Goal: Information Seeking & Learning: Learn about a topic

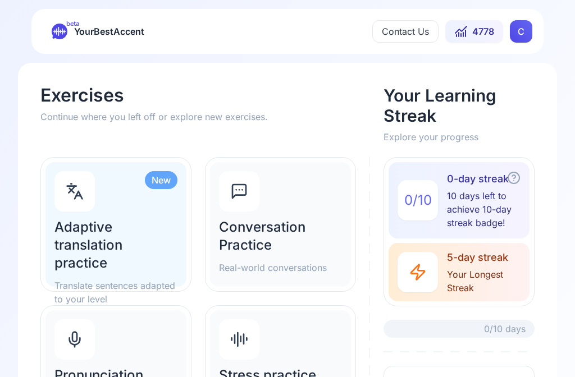
click at [98, 238] on h2 "Adaptive translation practice" at bounding box center [115, 245] width 123 height 54
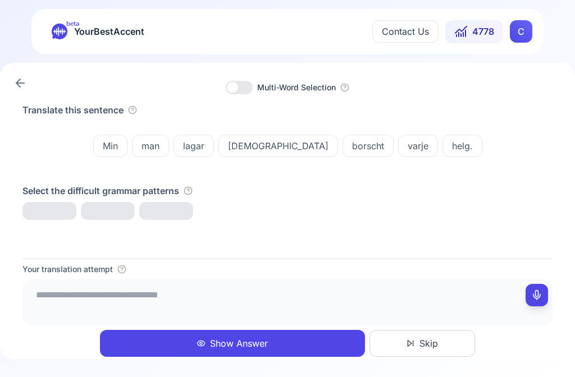
click at [86, 294] on textarea at bounding box center [287, 301] width 521 height 34
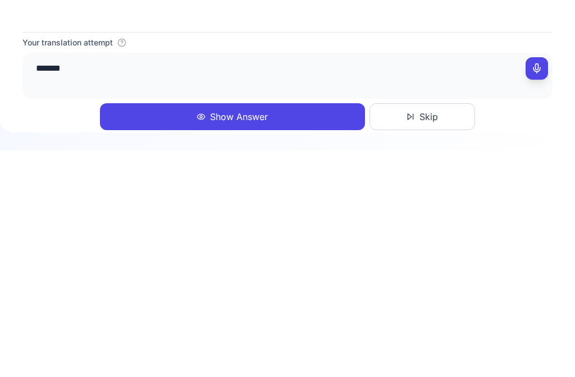
type textarea "********"
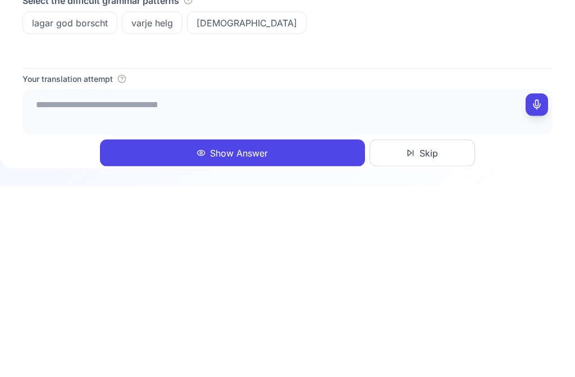
click at [539, 284] on button at bounding box center [536, 295] width 22 height 22
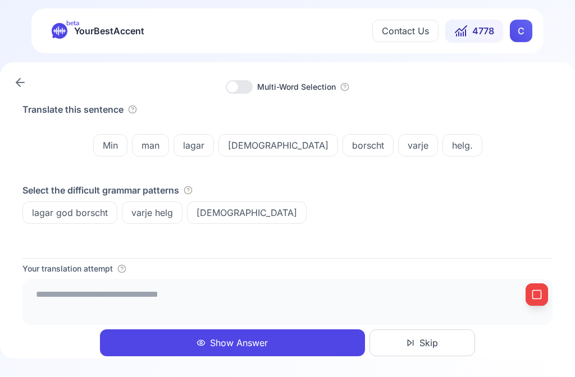
click at [241, 338] on button "Show Answer" at bounding box center [232, 343] width 265 height 27
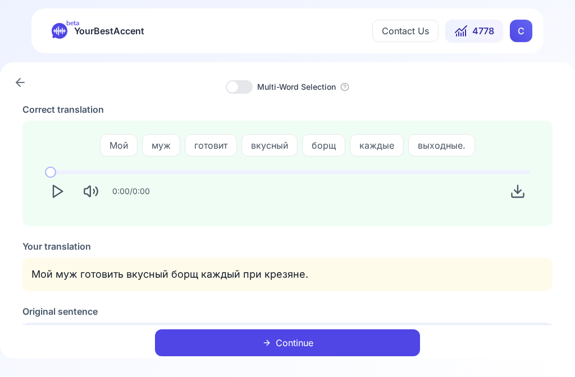
click at [59, 195] on icon "Play" at bounding box center [57, 192] width 16 height 16
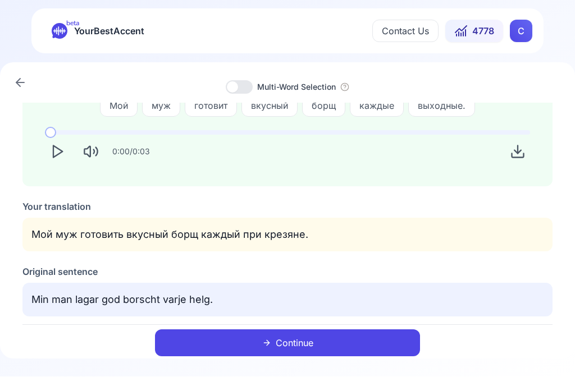
scroll to position [38, 0]
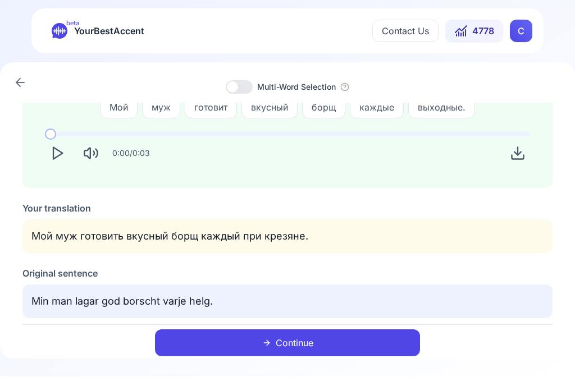
click at [301, 342] on button "Continue" at bounding box center [287, 343] width 265 height 27
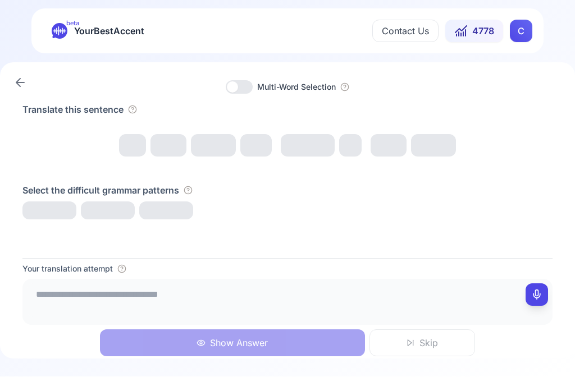
scroll to position [0, 0]
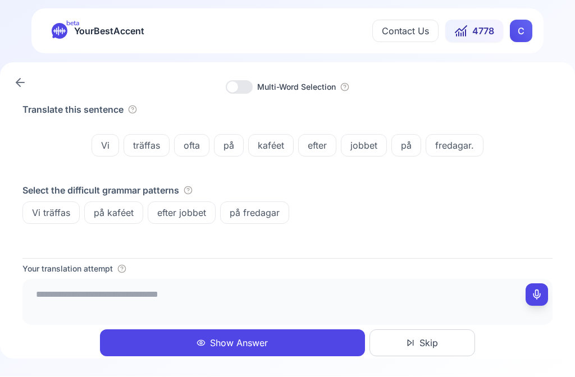
click at [266, 297] on textarea at bounding box center [287, 301] width 521 height 34
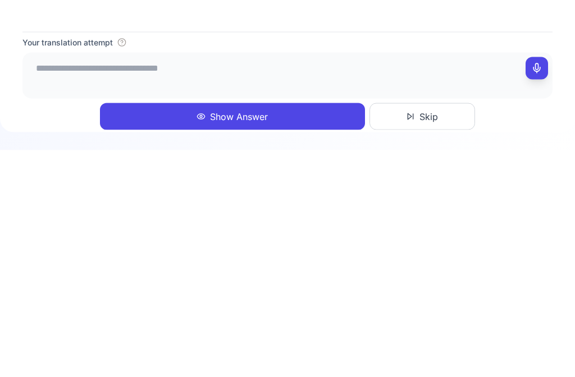
click at [546, 284] on button at bounding box center [536, 295] width 22 height 22
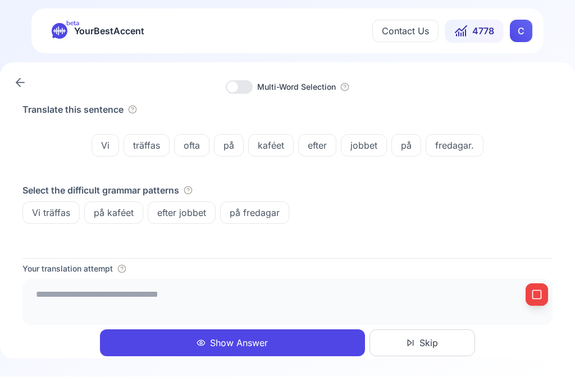
click at [541, 290] on icon at bounding box center [536, 295] width 11 height 11
type textarea "**********"
click at [248, 340] on button "Show Answer" at bounding box center [232, 343] width 265 height 27
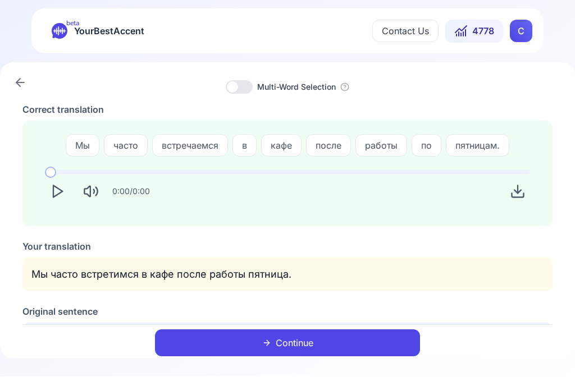
click at [60, 190] on polygon "Play" at bounding box center [57, 192] width 9 height 12
click at [308, 342] on button "Continue" at bounding box center [287, 343] width 265 height 27
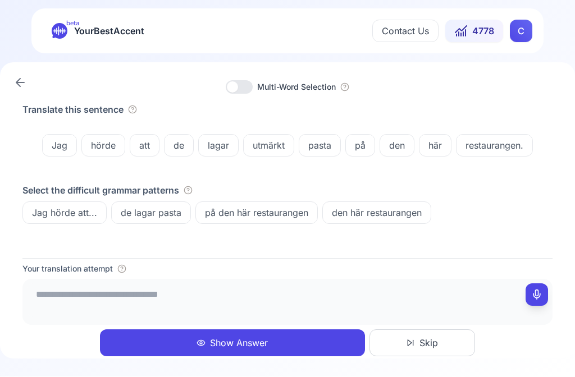
click at [244, 333] on button "Show Answer" at bounding box center [232, 343] width 265 height 27
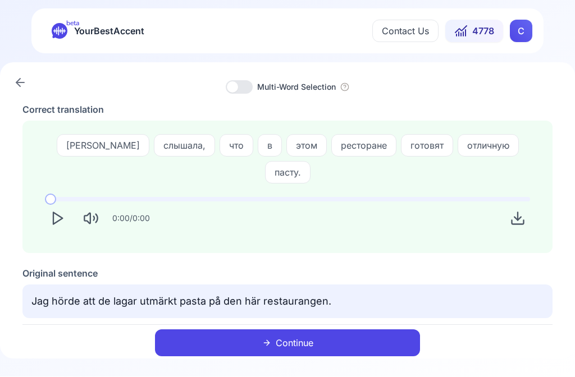
click at [56, 211] on icon "Play" at bounding box center [57, 219] width 16 height 16
click at [300, 336] on button "Continue" at bounding box center [287, 343] width 265 height 27
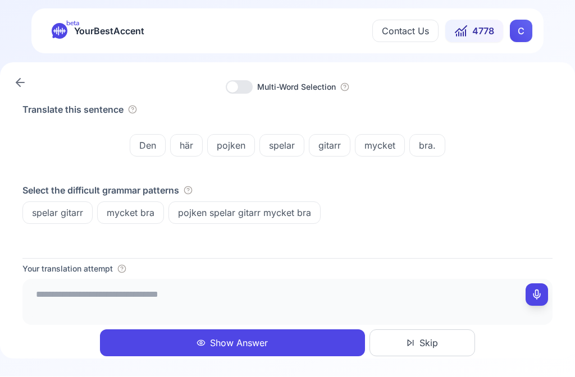
click at [63, 300] on textarea at bounding box center [287, 301] width 521 height 34
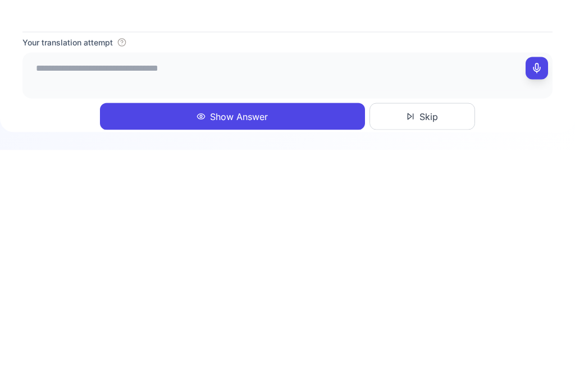
click at [548, 280] on div at bounding box center [287, 303] width 530 height 46
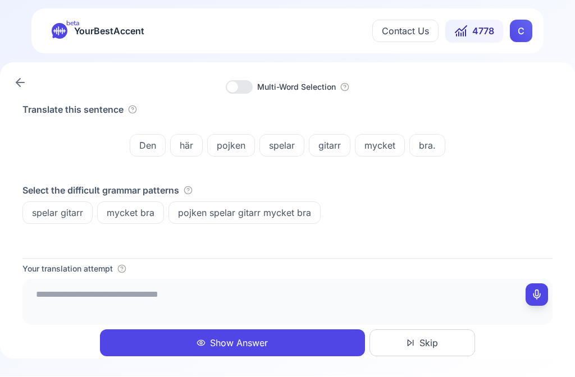
click at [539, 290] on icon at bounding box center [536, 295] width 11 height 11
click at [543, 291] on button at bounding box center [536, 295] width 22 height 22
type textarea "**********"
click at [256, 336] on button "Show Answer" at bounding box center [232, 343] width 265 height 27
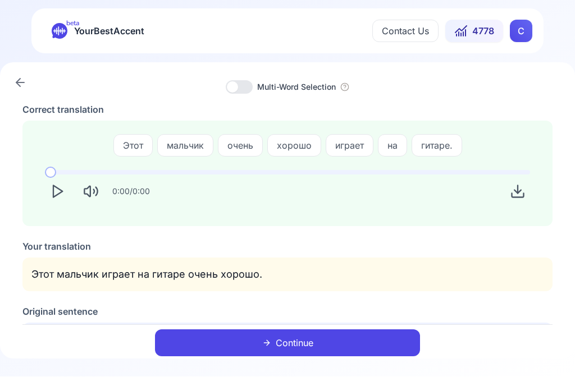
click at [61, 195] on icon "Play" at bounding box center [57, 192] width 16 height 16
click at [57, 195] on polygon "Play" at bounding box center [57, 192] width 9 height 12
click at [308, 334] on button "Continue" at bounding box center [287, 343] width 265 height 27
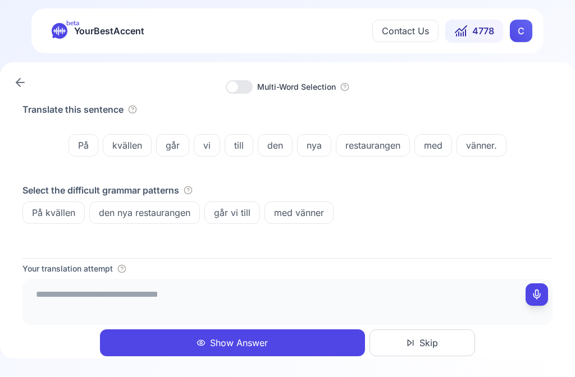
click at [537, 292] on icon at bounding box center [536, 295] width 11 height 11
click at [547, 289] on button at bounding box center [536, 295] width 22 height 22
click at [130, 290] on textarea "**********" at bounding box center [287, 301] width 521 height 34
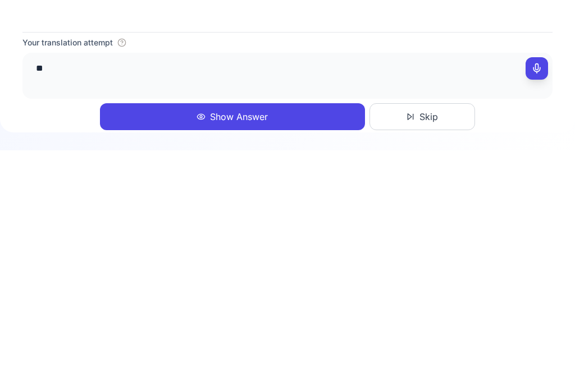
type textarea "*"
click at [541, 291] on rect at bounding box center [537, 295] width 8 height 8
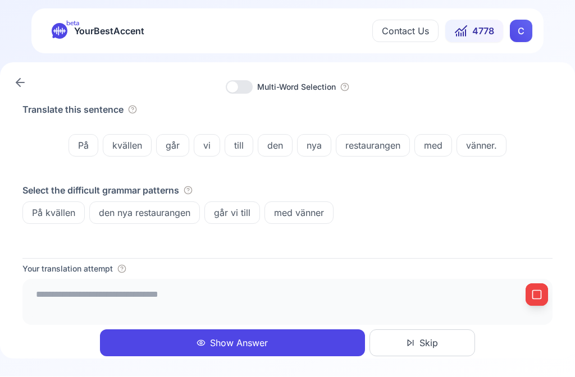
click at [537, 296] on icon at bounding box center [536, 295] width 11 height 11
type textarea "**********"
click at [259, 342] on button "Show Answer" at bounding box center [232, 343] width 265 height 27
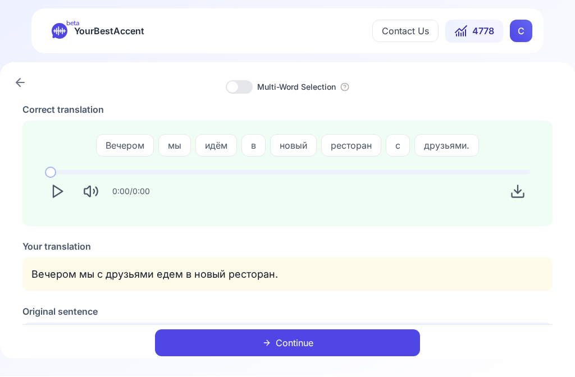
click at [55, 200] on button "Play" at bounding box center [57, 192] width 25 height 25
click at [301, 343] on button "Continue" at bounding box center [287, 343] width 265 height 27
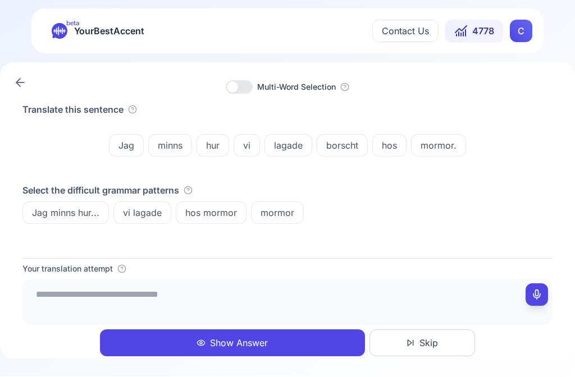
click at [543, 295] on button at bounding box center [536, 295] width 22 height 22
click at [250, 347] on button "Show Answer" at bounding box center [232, 343] width 265 height 27
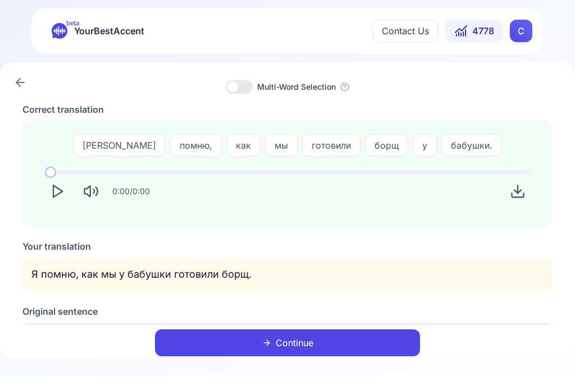
click at [59, 192] on icon "Play" at bounding box center [57, 192] width 16 height 16
click at [297, 331] on button "Continue" at bounding box center [287, 343] width 265 height 27
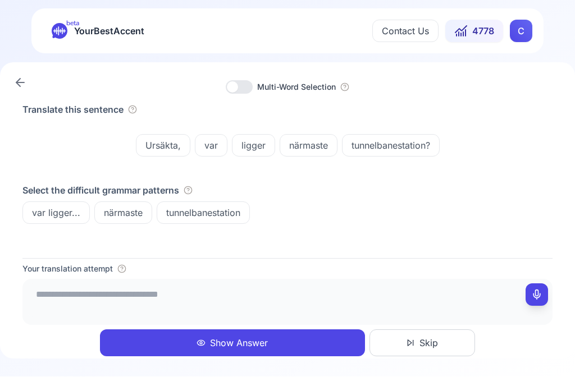
click at [536, 293] on icon at bounding box center [536, 295] width 11 height 11
click at [543, 302] on button at bounding box center [536, 295] width 22 height 22
type textarea "**********"
click at [251, 336] on button "Show Answer" at bounding box center [232, 343] width 265 height 27
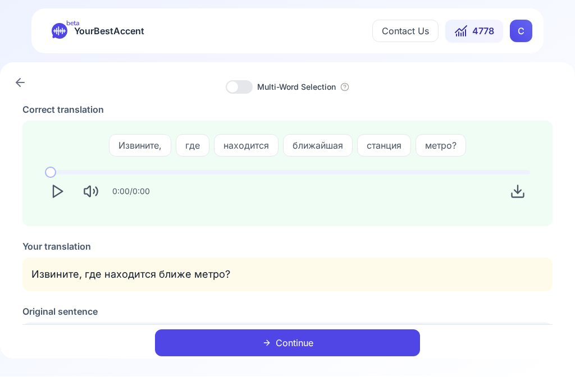
click at [57, 194] on polygon "Play" at bounding box center [57, 192] width 9 height 12
click at [310, 341] on button "Continue" at bounding box center [287, 343] width 265 height 27
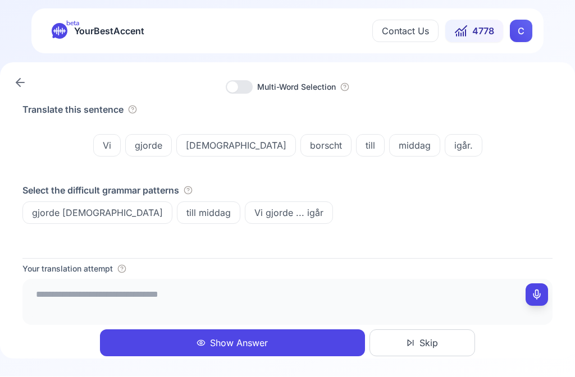
click at [536, 300] on icon at bounding box center [536, 295] width 11 height 11
click at [542, 291] on icon at bounding box center [536, 295] width 11 height 11
click at [212, 299] on textarea "**********" at bounding box center [287, 301] width 521 height 34
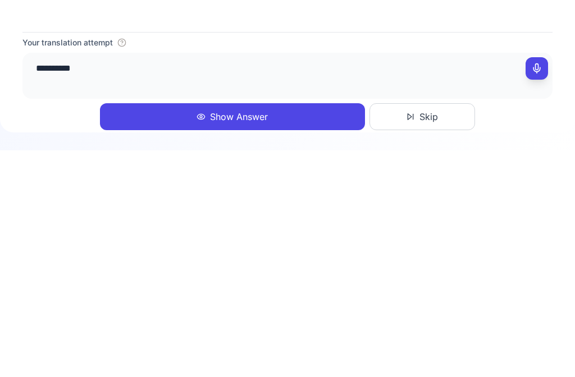
type textarea "*****"
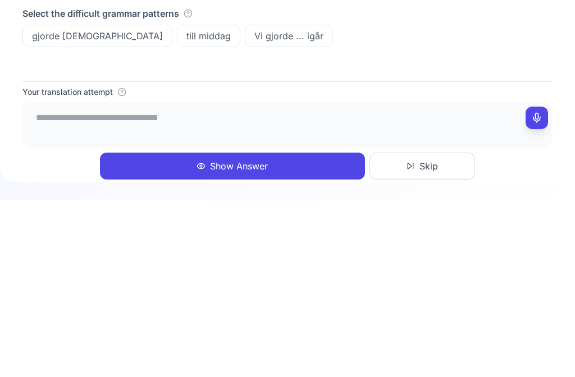
click at [542, 284] on button at bounding box center [536, 295] width 22 height 22
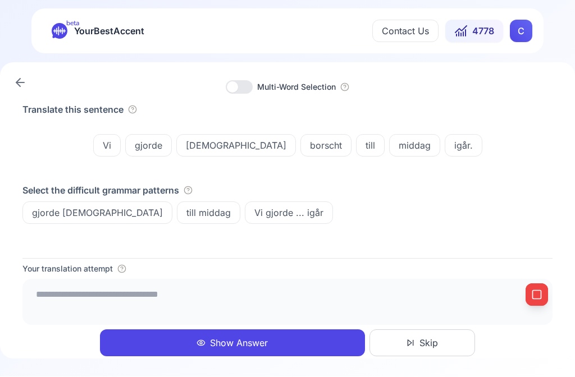
click at [257, 340] on button "Show Answer" at bounding box center [232, 343] width 265 height 27
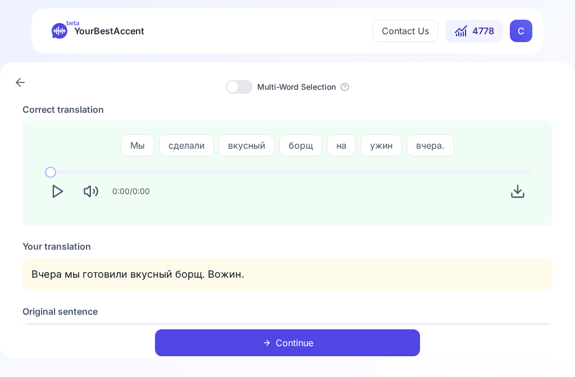
click at [98, 277] on p "Вчера мы готовили вкусный борщ. Вожин." at bounding box center [287, 275] width 512 height 16
click at [61, 195] on icon "Play" at bounding box center [57, 192] width 16 height 16
click at [319, 343] on button "Continue" at bounding box center [287, 343] width 265 height 27
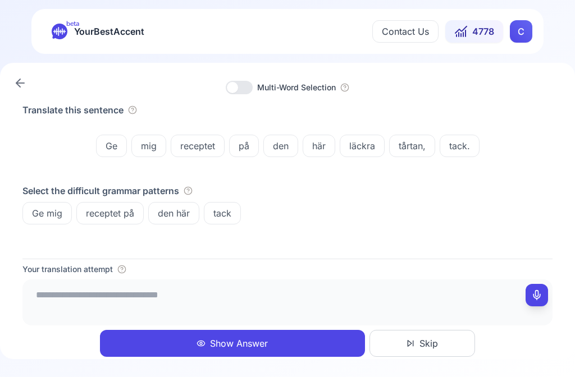
click at [539, 294] on icon at bounding box center [536, 295] width 11 height 11
click at [245, 340] on button "Show Answer" at bounding box center [232, 343] width 265 height 27
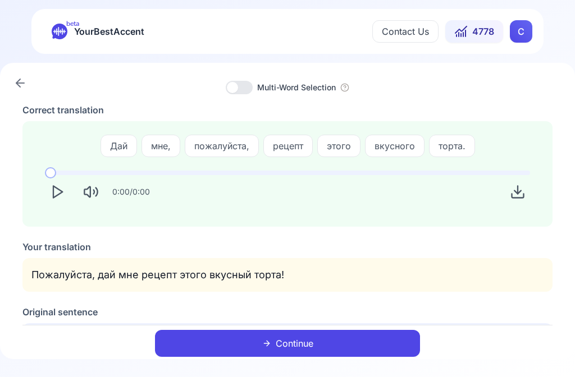
click at [52, 203] on button "Play" at bounding box center [57, 192] width 25 height 25
click at [300, 339] on button "Continue" at bounding box center [287, 343] width 265 height 27
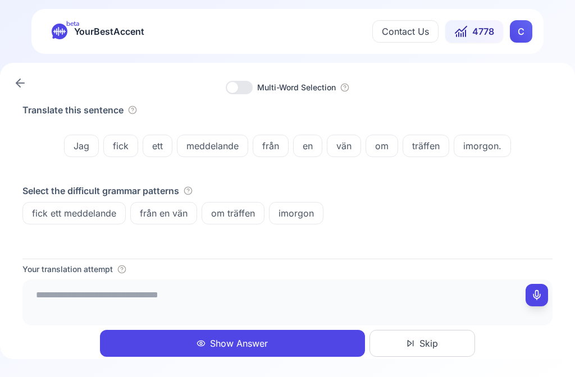
click at [542, 292] on icon at bounding box center [536, 295] width 11 height 11
click at [530, 304] on button at bounding box center [536, 295] width 22 height 22
type textarea "**********"
click at [237, 341] on button "Show Answer" at bounding box center [232, 343] width 265 height 27
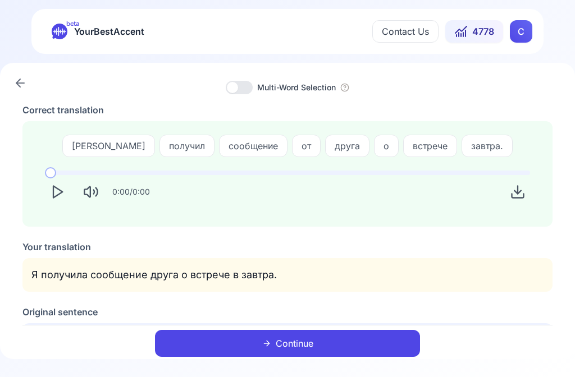
click at [61, 196] on icon "Play" at bounding box center [57, 192] width 16 height 16
click at [28, 79] on link at bounding box center [20, 83] width 22 height 22
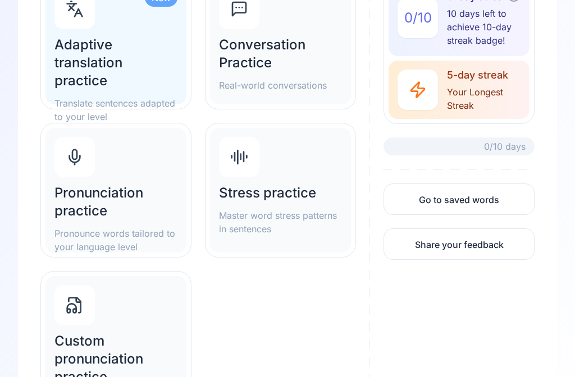
scroll to position [196, 0]
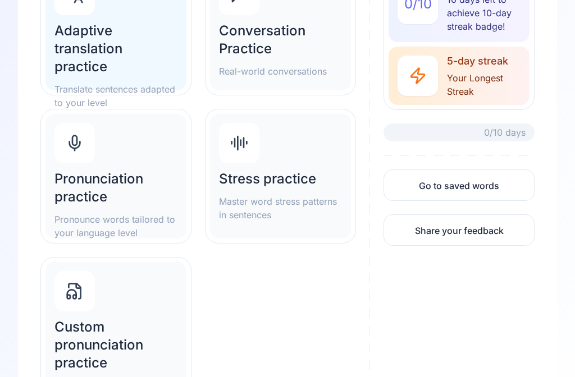
click at [132, 187] on h2 "Pronunciation practice" at bounding box center [115, 189] width 123 height 36
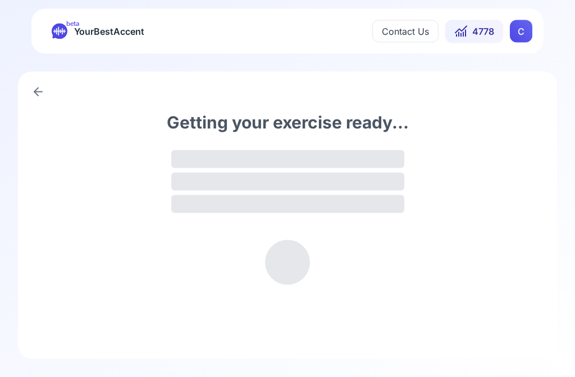
scroll to position [1, 0]
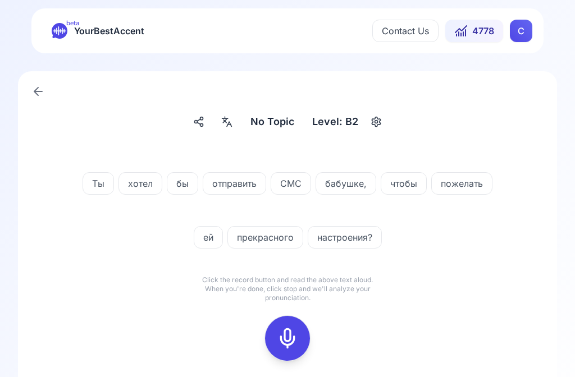
click at [222, 130] on div at bounding box center [227, 122] width 20 height 18
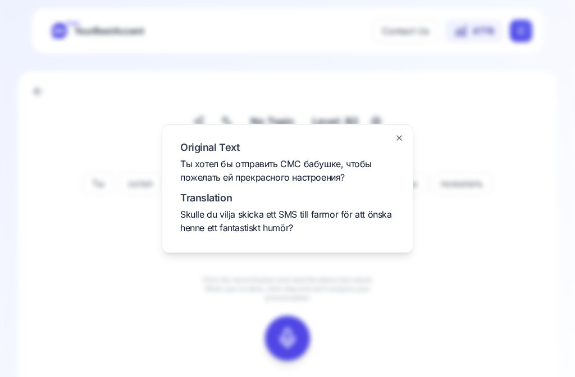
click at [402, 143] on icon "button" at bounding box center [399, 138] width 9 height 9
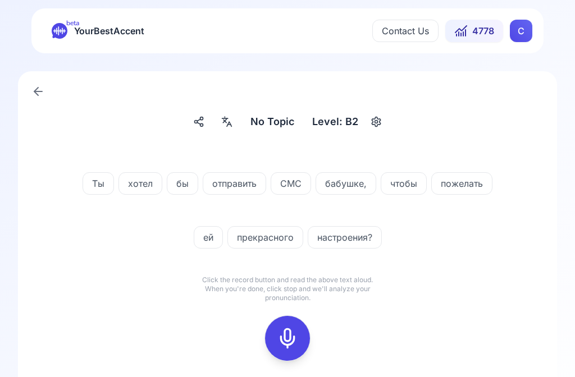
click at [291, 333] on icon at bounding box center [287, 338] width 22 height 22
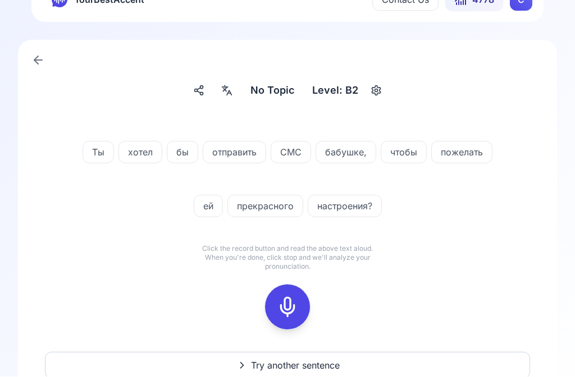
scroll to position [32, 0]
click at [287, 309] on icon at bounding box center [287, 307] width 22 height 22
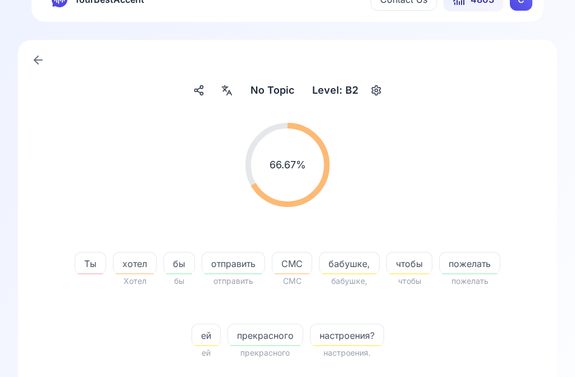
click at [99, 268] on span "Ты" at bounding box center [90, 263] width 30 height 13
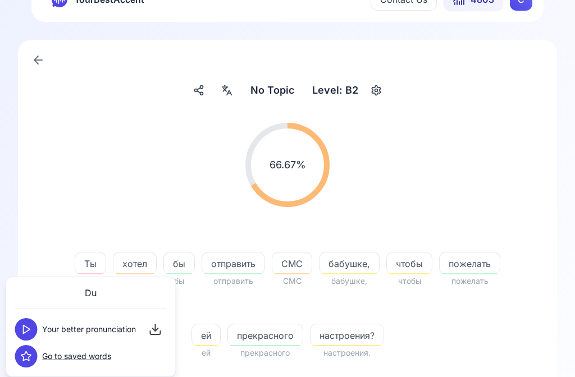
click at [35, 331] on button at bounding box center [26, 329] width 22 height 22
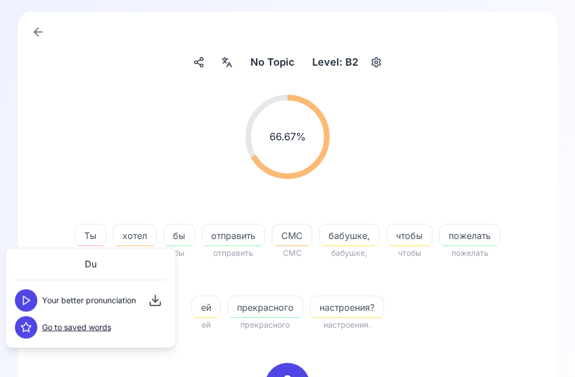
scroll to position [61, 0]
click at [35, 299] on button at bounding box center [26, 300] width 22 height 22
click at [147, 230] on span "хотел" at bounding box center [134, 234] width 43 height 13
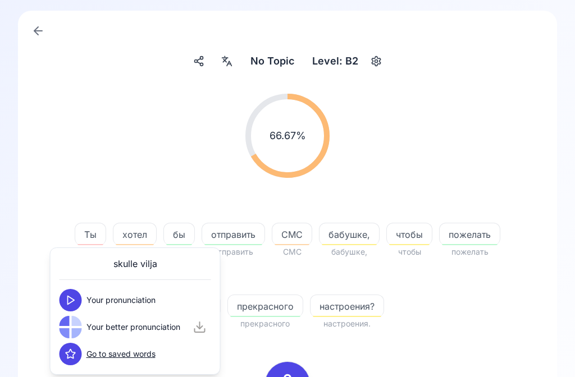
click at [74, 298] on icon at bounding box center [70, 300] width 11 height 11
click at [77, 326] on button at bounding box center [70, 327] width 22 height 22
click at [300, 228] on span "СМС" at bounding box center [291, 234] width 39 height 13
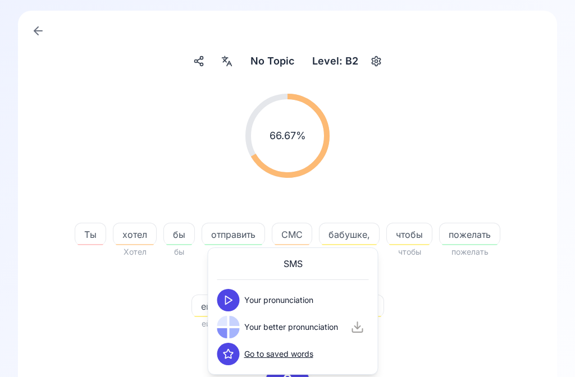
click at [231, 323] on div at bounding box center [235, 321] width 10 height 10
click at [232, 294] on button at bounding box center [228, 300] width 22 height 22
click at [236, 323] on button at bounding box center [228, 327] width 22 height 22
click at [360, 228] on span "бабушке," at bounding box center [348, 234] width 59 height 13
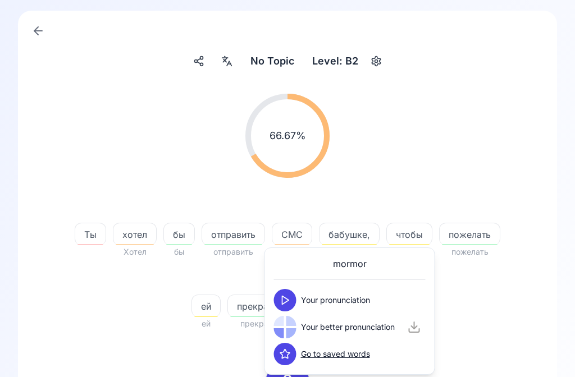
click at [287, 298] on icon at bounding box center [285, 300] width 11 height 11
click at [292, 326] on button at bounding box center [285, 327] width 22 height 22
click at [498, 140] on div "66.67 % 66.67 %" at bounding box center [287, 136] width 485 height 102
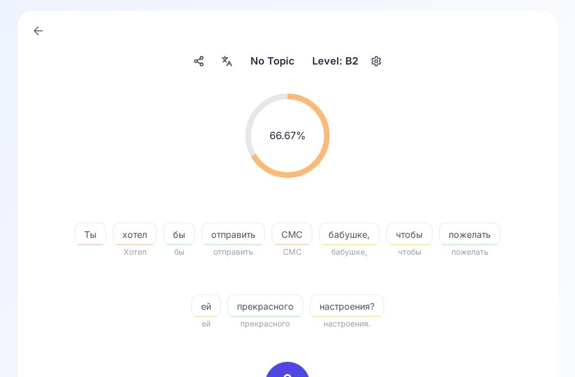
click at [362, 302] on span "настроения?" at bounding box center [346, 306] width 73 height 13
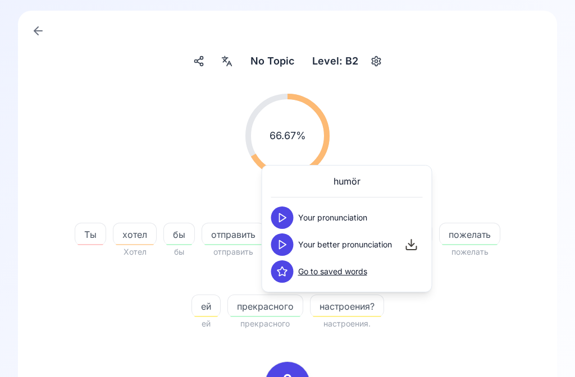
click at [292, 243] on button at bounding box center [282, 244] width 22 height 22
click at [523, 125] on div "66.67 % 66.67 %" at bounding box center [287, 136] width 485 height 102
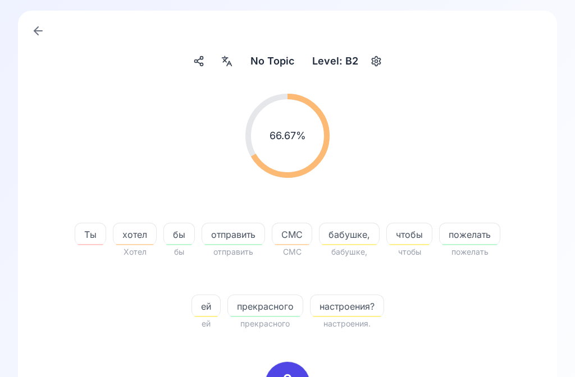
click at [290, 377] on icon at bounding box center [287, 384] width 22 height 22
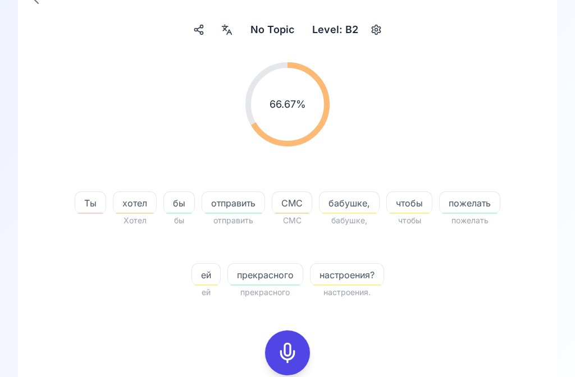
scroll to position [93, 0]
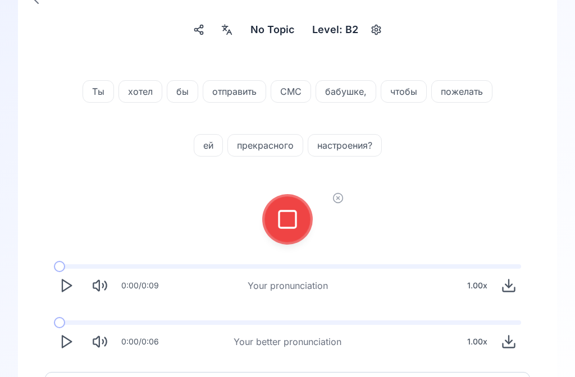
click at [286, 214] on icon at bounding box center [287, 219] width 22 height 22
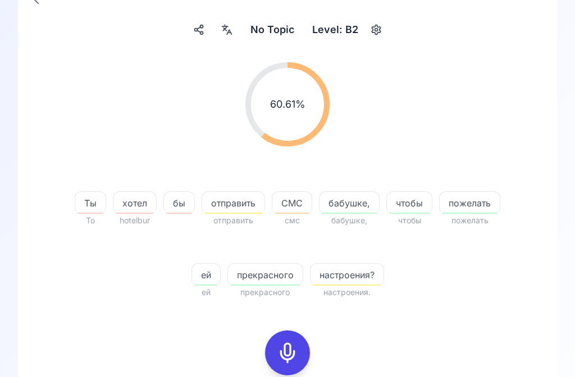
click at [249, 199] on span "отправить" at bounding box center [233, 202] width 62 height 13
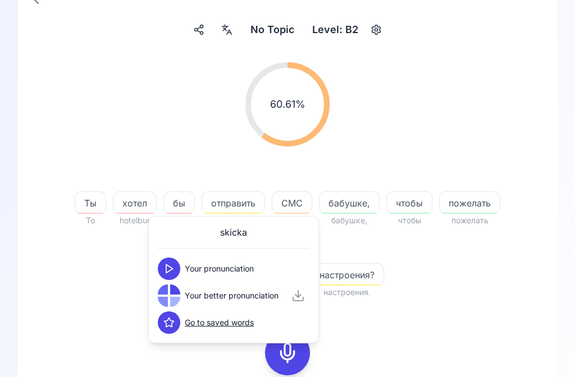
click at [478, 86] on div "60.61 % 60.61 %" at bounding box center [287, 104] width 485 height 102
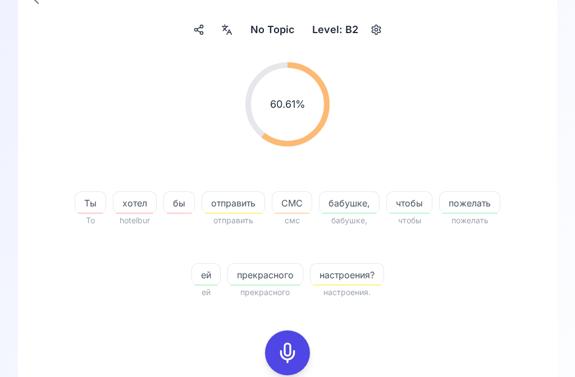
click at [286, 351] on icon at bounding box center [287, 353] width 22 height 22
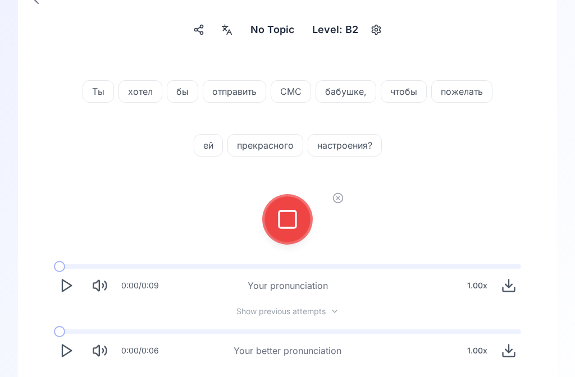
click at [283, 211] on rect at bounding box center [287, 219] width 17 height 17
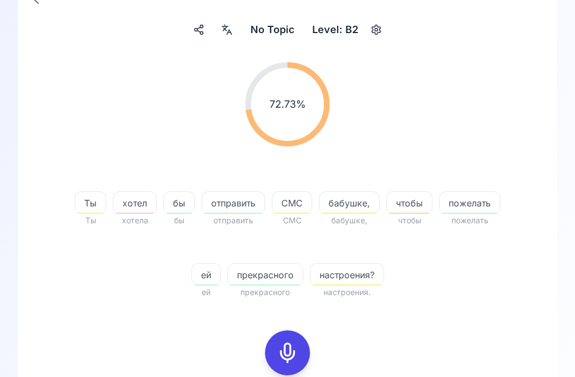
click at [351, 268] on span "настроения?" at bounding box center [346, 274] width 73 height 13
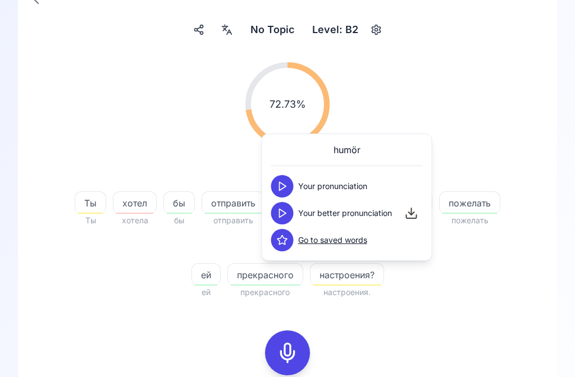
click at [286, 212] on icon at bounding box center [282, 213] width 11 height 11
click at [506, 116] on div "72.73 % 72.73 %" at bounding box center [287, 104] width 485 height 102
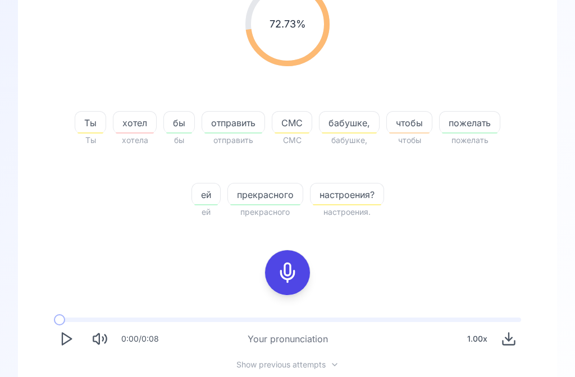
scroll to position [222, 0]
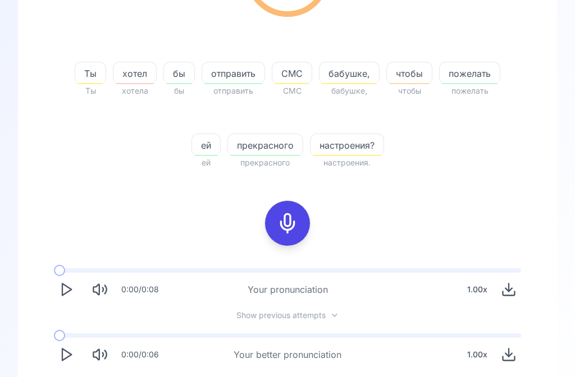
click at [70, 352] on icon "Play" at bounding box center [66, 355] width 16 height 16
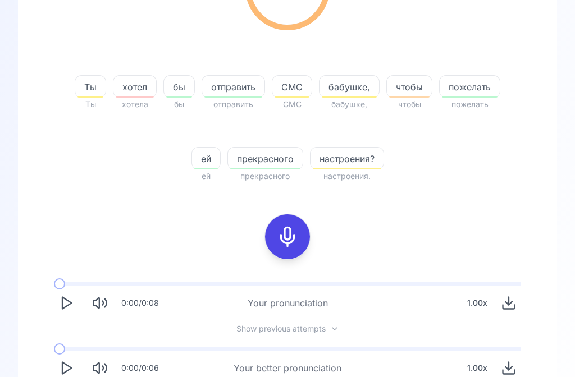
scroll to position [208, 0]
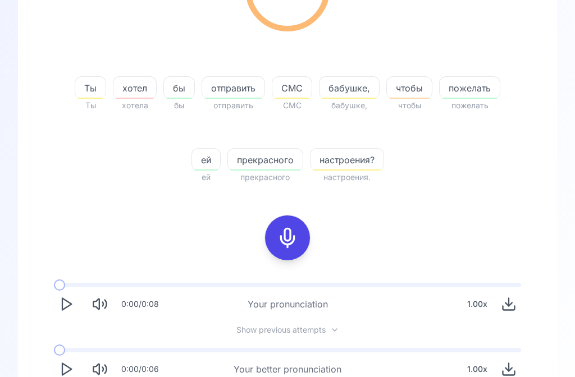
click at [289, 249] on div at bounding box center [287, 238] width 27 height 45
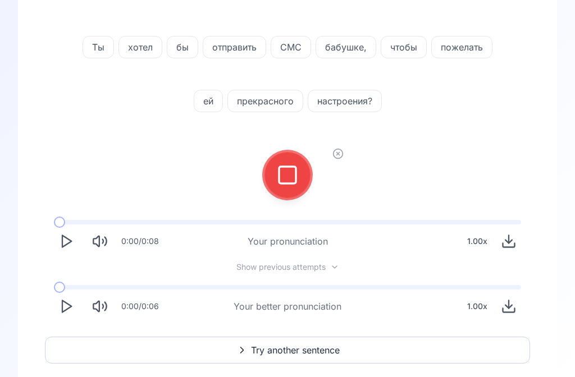
click at [292, 175] on icon at bounding box center [287, 175] width 22 height 22
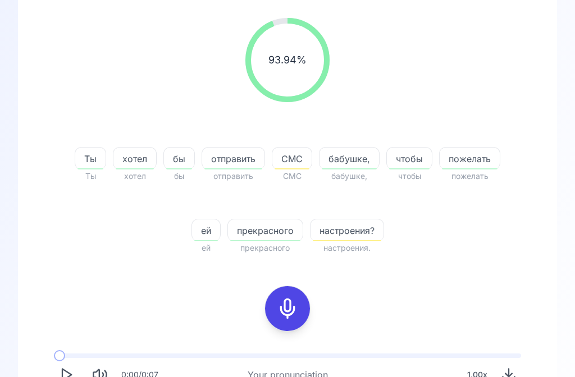
click at [296, 157] on span "СМС" at bounding box center [291, 158] width 39 height 13
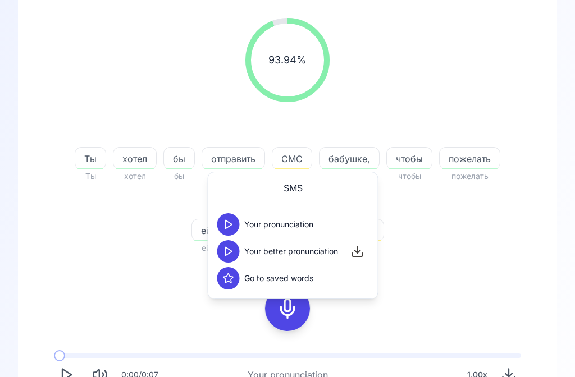
click at [230, 218] on button at bounding box center [228, 224] width 22 height 22
click at [235, 250] on button at bounding box center [228, 251] width 22 height 22
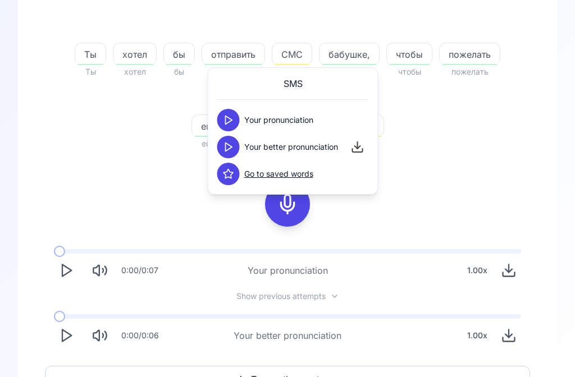
scroll to position [271, 0]
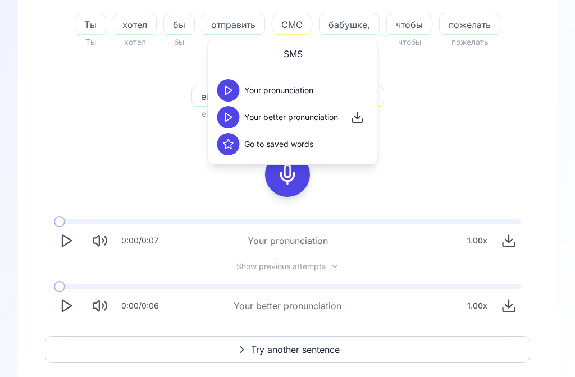
click at [284, 349] on span "Try another sentence" at bounding box center [295, 349] width 89 height 13
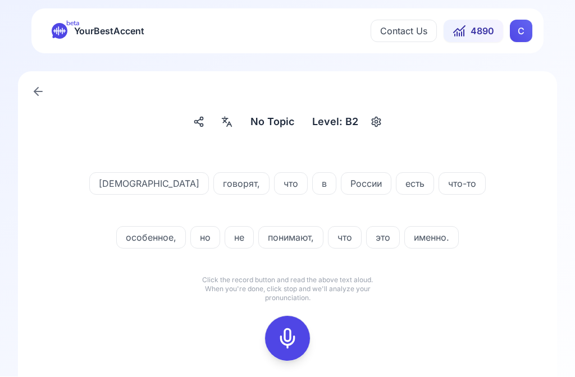
scroll to position [1, 0]
click at [292, 333] on icon at bounding box center [287, 338] width 22 height 22
click at [286, 336] on icon at bounding box center [287, 338] width 22 height 22
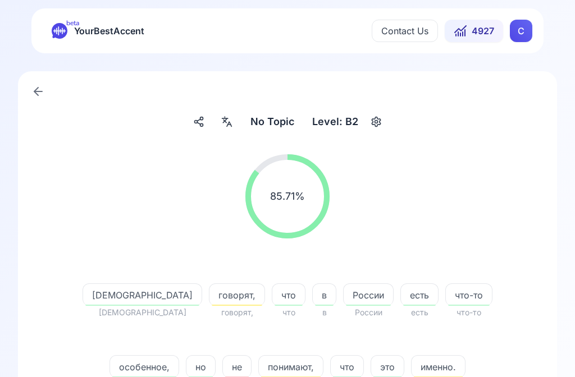
click at [219, 295] on span "говорят," at bounding box center [236, 294] width 55 height 13
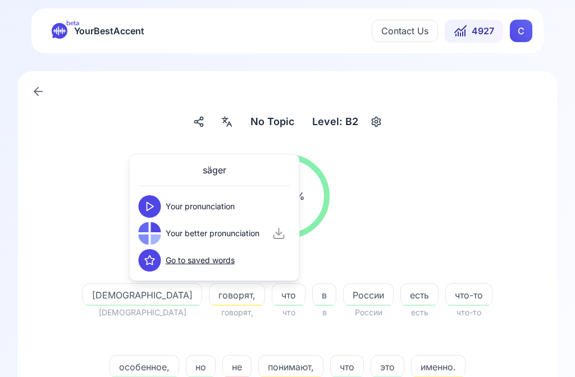
click at [158, 203] on button at bounding box center [150, 206] width 22 height 22
click at [153, 234] on polygon at bounding box center [150, 234] width 7 height 8
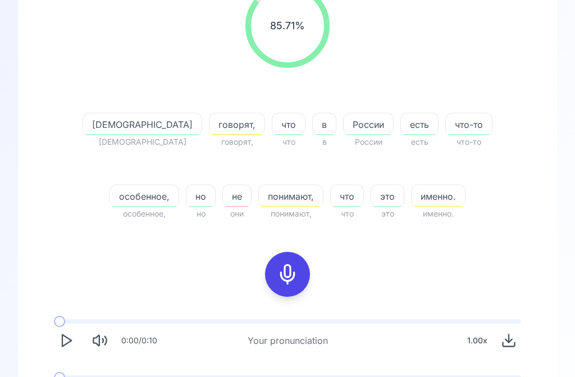
scroll to position [170, 0]
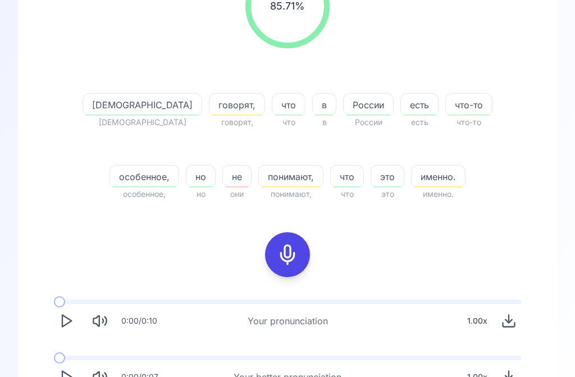
scroll to position [262, 0]
